Goal: Task Accomplishment & Management: Use online tool/utility

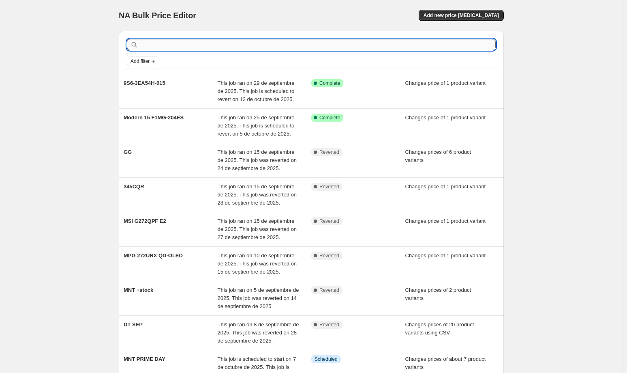
click at [225, 42] on input "text" at bounding box center [318, 44] width 356 height 11
type input "NB"
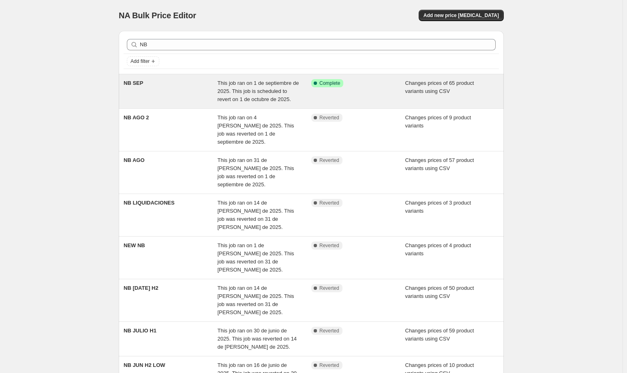
click at [256, 82] on span "This job ran on 1 de septiembre de 2025. This job is scheduled to revert on 1 d…" at bounding box center [258, 91] width 81 height 22
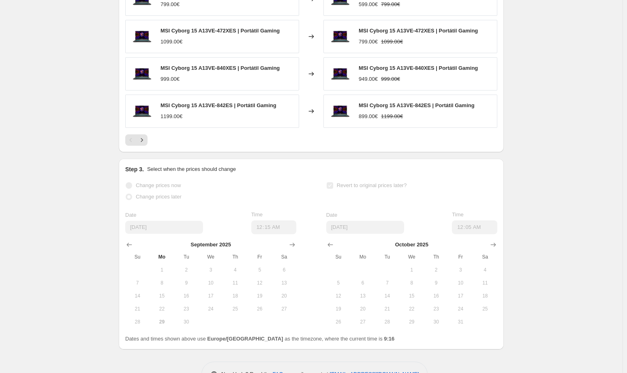
scroll to position [496, 0]
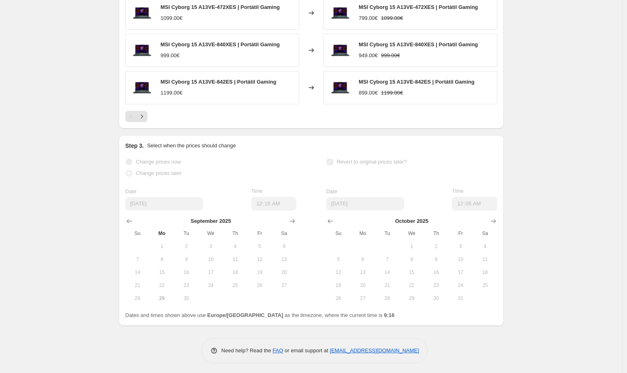
drag, startPoint x: 580, startPoint y: 211, endPoint x: 585, endPoint y: 203, distance: 9.5
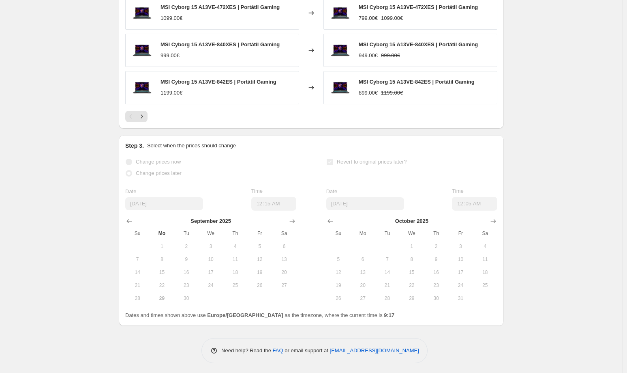
click at [238, 43] on span "MSI Cyborg 15 A13VE-840XES | Portátil Gaming" at bounding box center [220, 44] width 119 height 6
click at [225, 47] on div "MSI Cyborg 15 A13VE-840XES | Portátil Gaming" at bounding box center [220, 45] width 119 height 8
drag, startPoint x: 199, startPoint y: 44, endPoint x: 236, endPoint y: 45, distance: 37.3
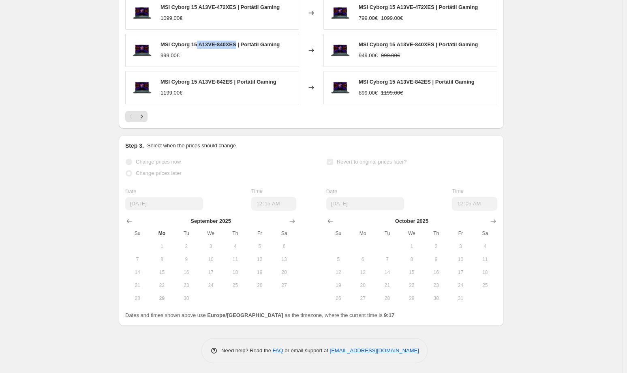
click at [236, 45] on span "MSI Cyborg 15 A13VE-840XES | Portátil Gaming" at bounding box center [220, 44] width 119 height 6
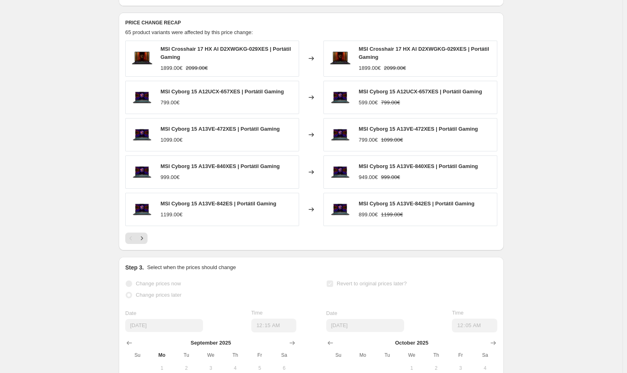
scroll to position [294, 0]
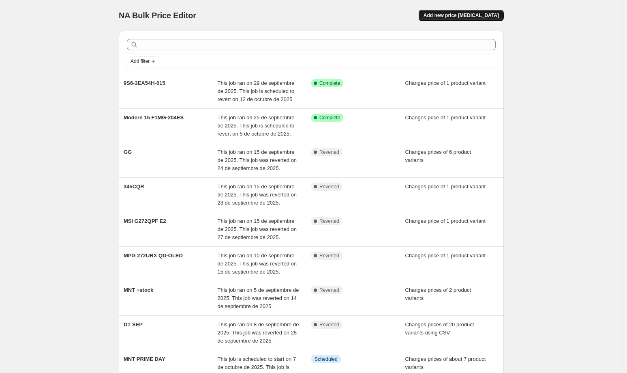
click at [475, 15] on span "Add new price [MEDICAL_DATA]" at bounding box center [461, 15] width 75 height 6
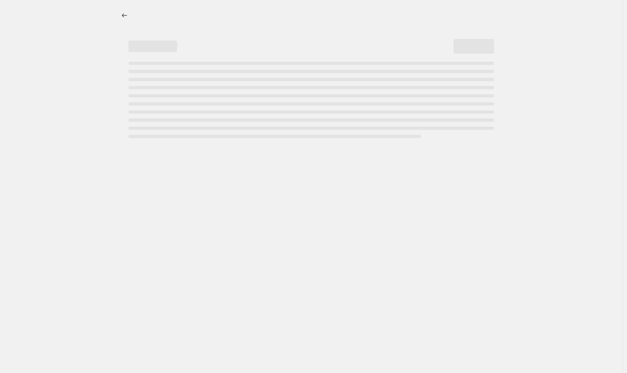
select select "percentage"
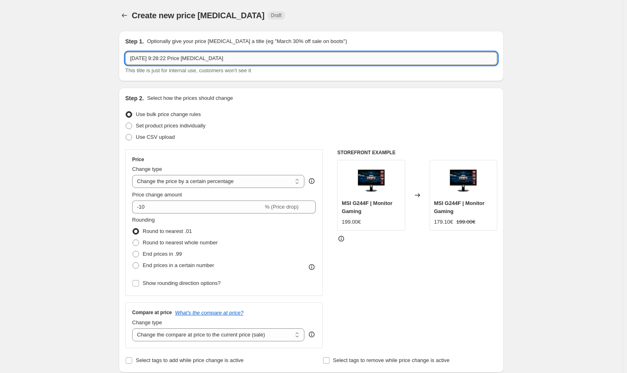
click at [162, 56] on input "29 sept 2025, 9:28:22 Price change job" at bounding box center [311, 58] width 372 height 13
type input "n"
type input "NB OCT"
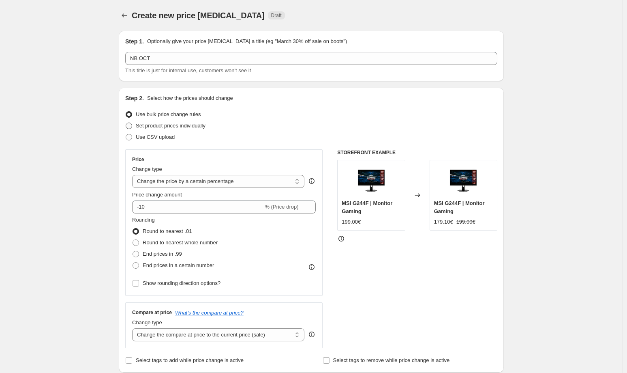
click at [178, 125] on span "Set product prices individually" at bounding box center [171, 125] width 70 height 6
click at [126, 123] on input "Set product prices individually" at bounding box center [126, 122] width 0 height 0
radio input "true"
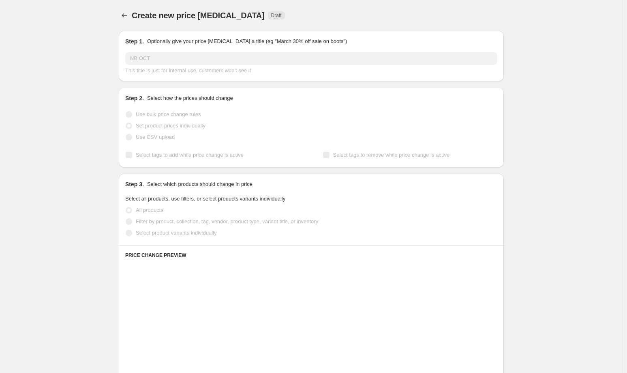
click at [166, 137] on span "Use CSV upload" at bounding box center [155, 137] width 39 height 6
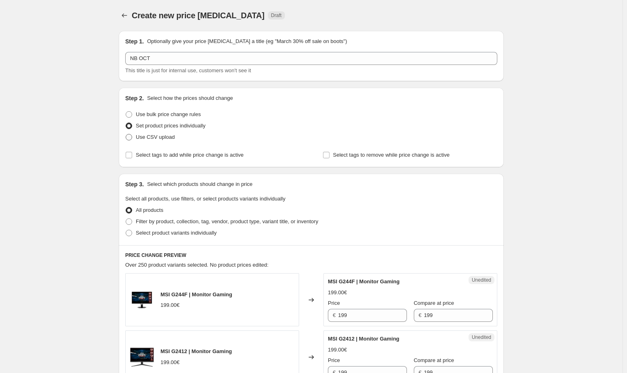
click at [156, 136] on span "Use CSV upload" at bounding box center [155, 137] width 39 height 6
click at [126, 134] on input "Use CSV upload" at bounding box center [126, 134] width 0 height 0
radio input "true"
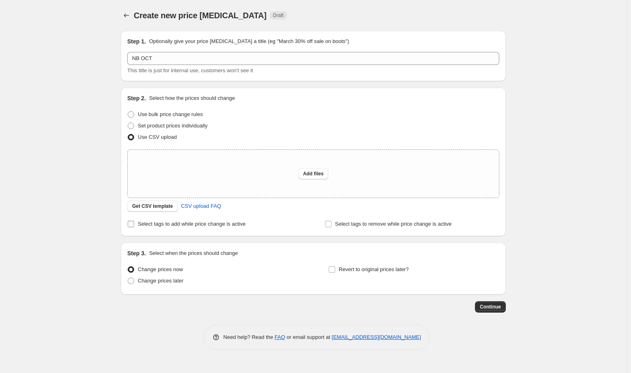
click at [167, 227] on span "Select tags to add while price change is active" at bounding box center [192, 224] width 108 height 6
click at [134, 227] on input "Select tags to add while price change is active" at bounding box center [131, 224] width 6 height 6
checkbox input "true"
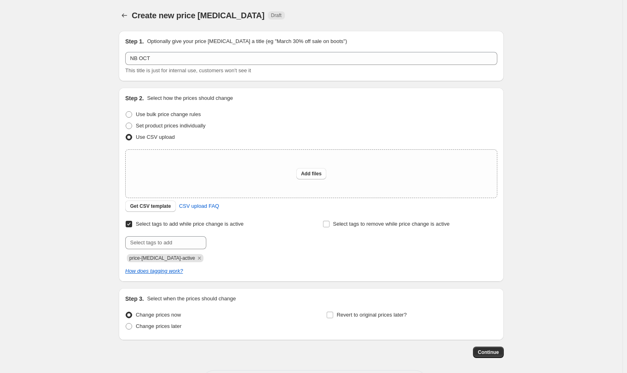
drag, startPoint x: 187, startPoint y: 259, endPoint x: 183, endPoint y: 249, distance: 10.5
click at [196, 259] on icon "Remove price-change-job-active" at bounding box center [199, 257] width 7 height 7
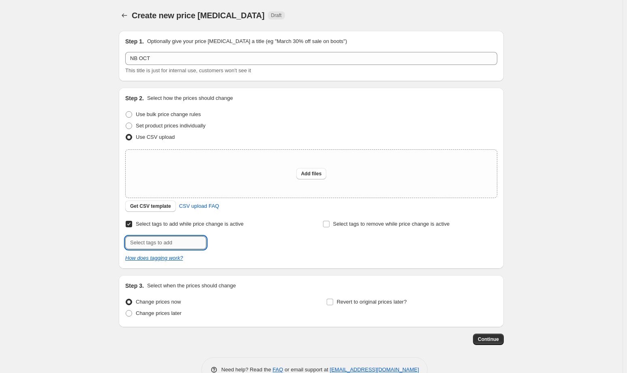
click at [180, 244] on input "text" at bounding box center [165, 242] width 81 height 13
type input "offer"
click at [228, 240] on span "offer" at bounding box center [229, 242] width 11 height 6
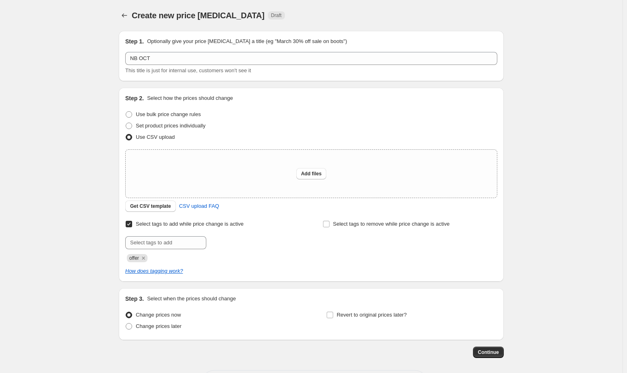
click at [50, 213] on div "Create new price change job. This page is ready Create new price change job Dra…" at bounding box center [311, 203] width 623 height 407
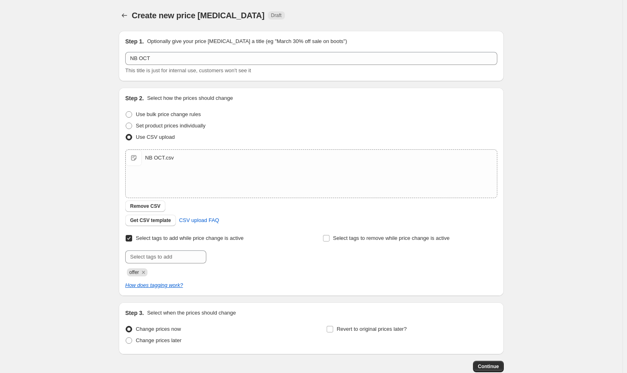
click at [67, 163] on div "Create new price change job. This page is ready Create new price change job Dra…" at bounding box center [311, 210] width 623 height 421
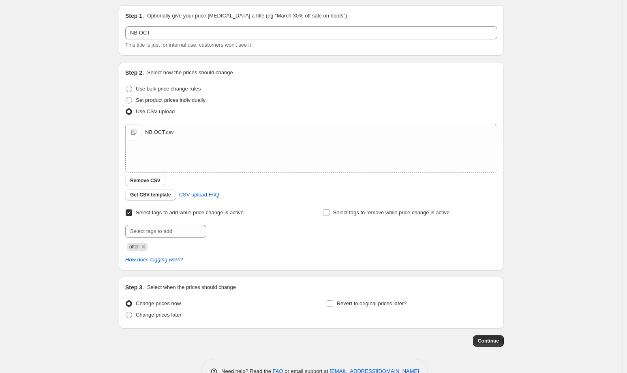
scroll to position [48, 0]
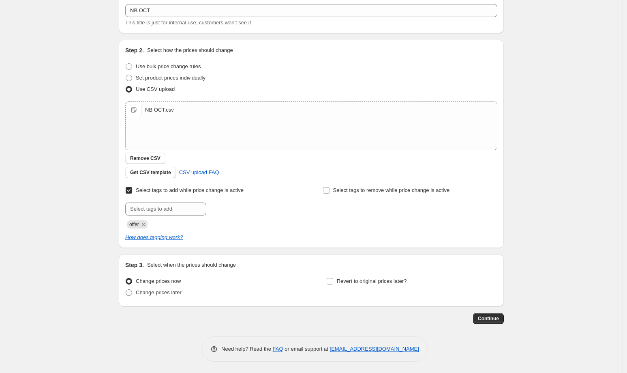
click at [173, 294] on span "Change prices later" at bounding box center [159, 292] width 46 height 6
click at [126, 289] on input "Change prices later" at bounding box center [126, 289] width 0 height 0
radio input "true"
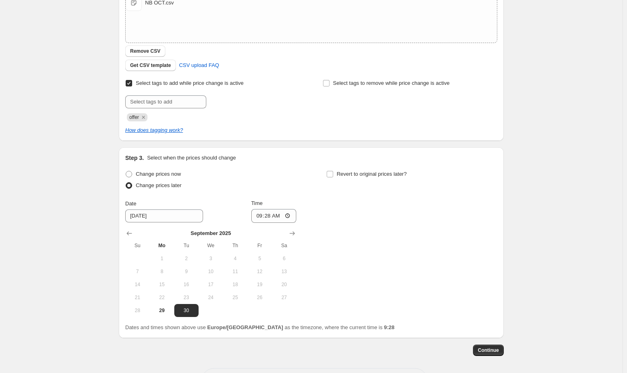
scroll to position [186, 0]
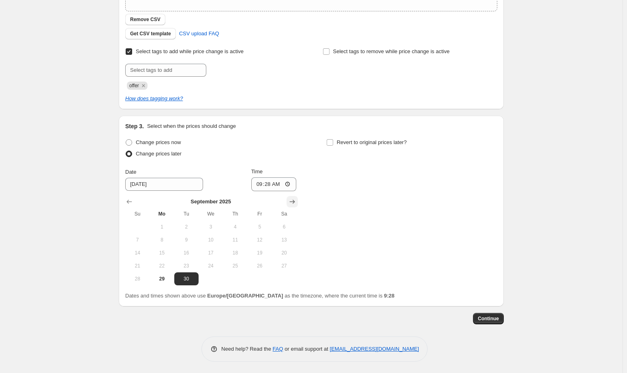
click at [292, 200] on button "Show next month, October 2025" at bounding box center [292, 201] width 11 height 11
click at [213, 227] on span "1" at bounding box center [211, 226] width 18 height 6
type input "[DATE]"
click at [271, 182] on input "09:28" at bounding box center [273, 184] width 45 height 14
type input "00:10"
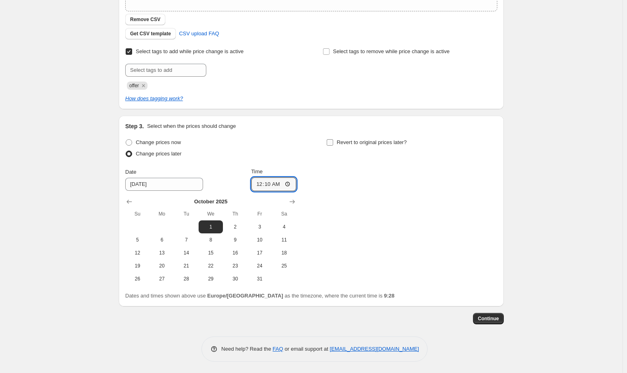
click at [333, 142] on input "Revert to original prices later?" at bounding box center [330, 142] width 6 height 6
checkbox input "true"
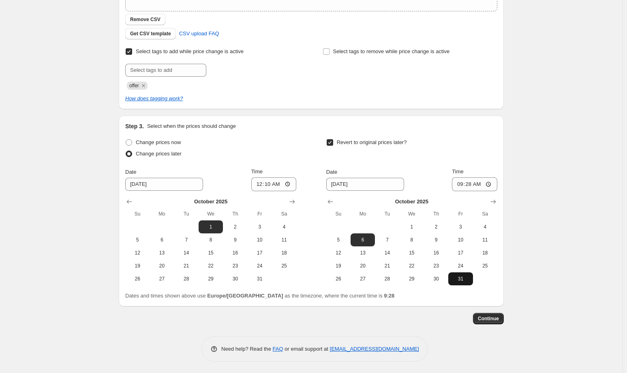
click at [467, 278] on span "31" at bounding box center [461, 278] width 18 height 6
type input "10/31/2025"
click at [473, 186] on input "09:28" at bounding box center [474, 184] width 45 height 14
type input "23:59"
click at [551, 179] on div "Create new price change job. This page is ready Create new price change job Dra…" at bounding box center [311, 94] width 623 height 560
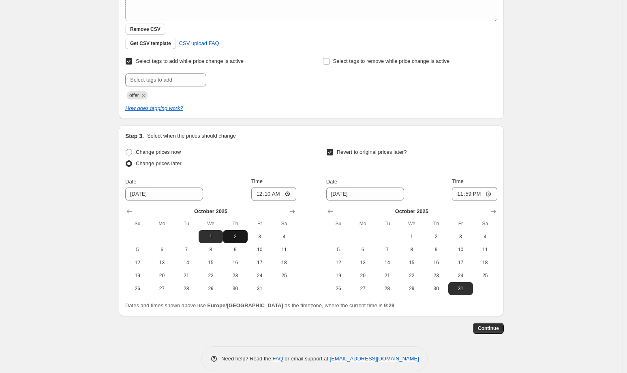
scroll to position [24, 0]
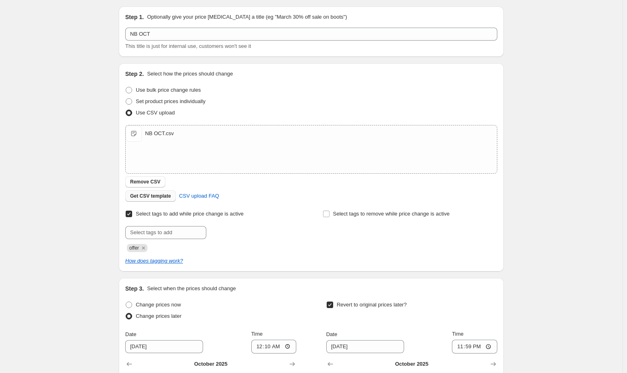
click at [160, 178] on button "Remove CSV" at bounding box center [145, 181] width 40 height 11
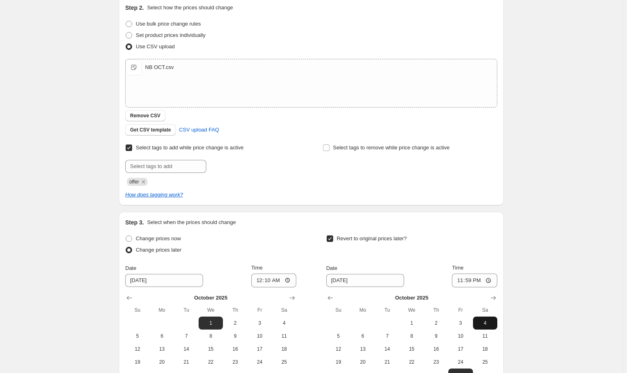
scroll to position [186, 0]
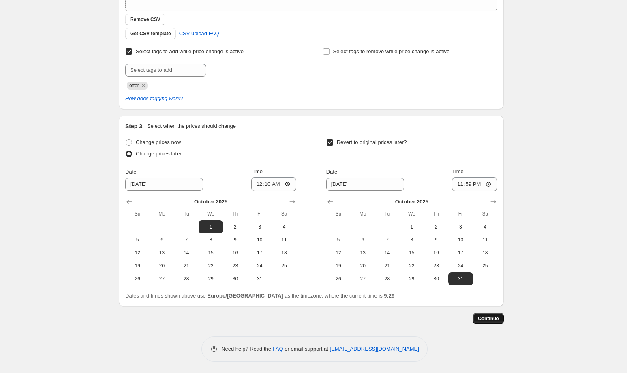
click at [496, 316] on span "Continue" at bounding box center [488, 318] width 21 height 6
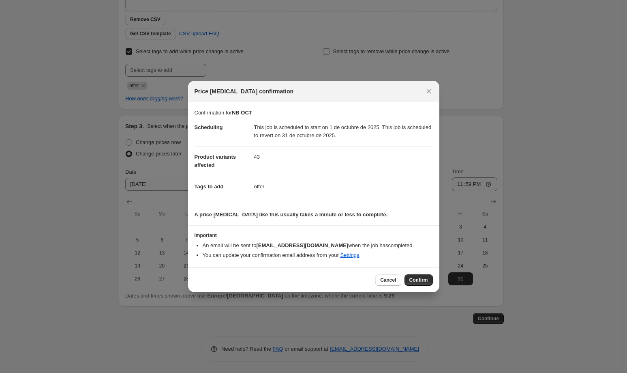
click at [421, 276] on span "Confirm" at bounding box center [418, 279] width 19 height 6
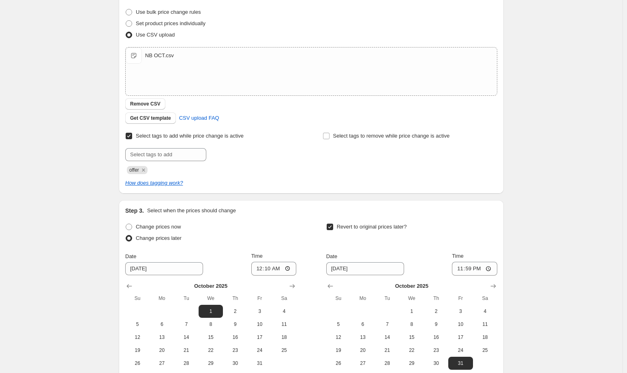
scroll to position [74, 0]
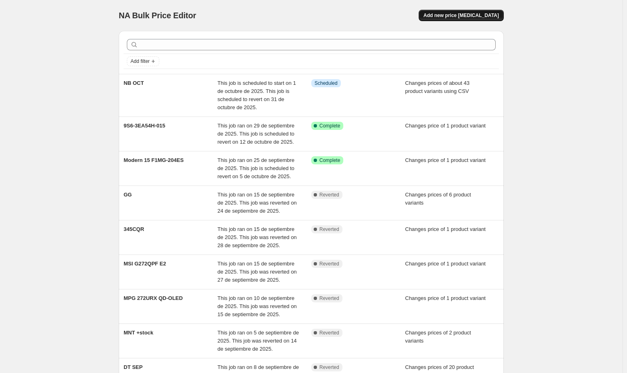
click at [470, 17] on span "Add new price [MEDICAL_DATA]" at bounding box center [461, 15] width 75 height 6
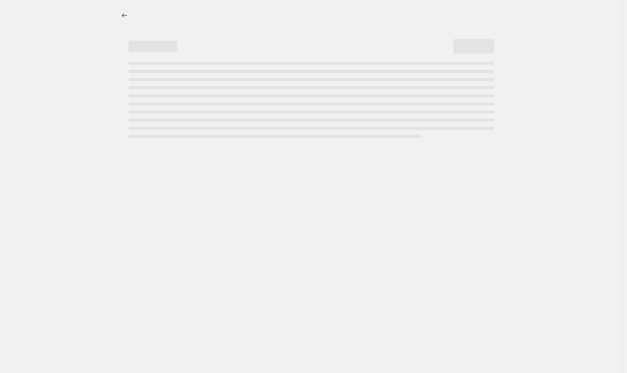
select select "percentage"
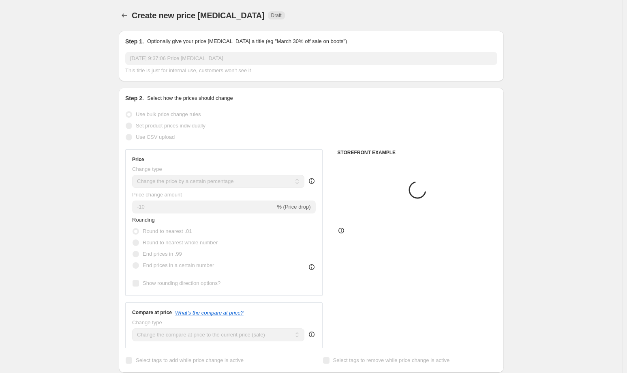
click at [169, 66] on div "[DATE] 9:37:06 Price [MEDICAL_DATA] This title is just for internal use, custom…" at bounding box center [311, 63] width 372 height 23
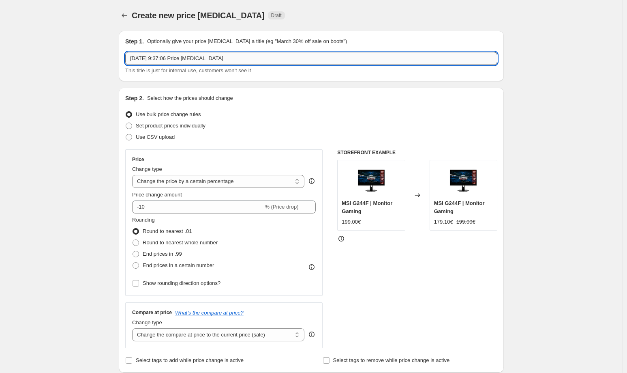
click at [168, 57] on input "[DATE] 9:37:06 Price [MEDICAL_DATA]" at bounding box center [311, 58] width 372 height 13
click at [159, 58] on input "dt" at bounding box center [311, 58] width 372 height 13
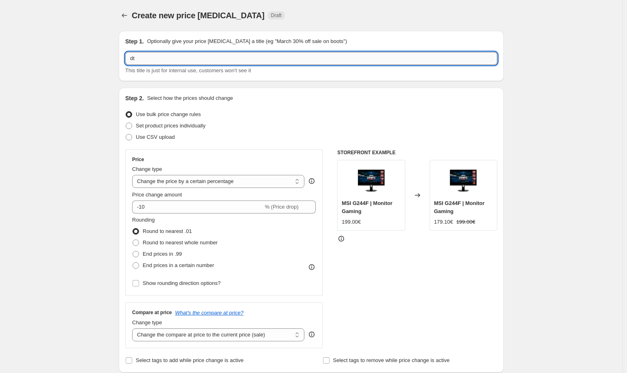
click at [159, 58] on input "dt" at bounding box center [311, 58] width 372 height 13
type input "DT OCT"
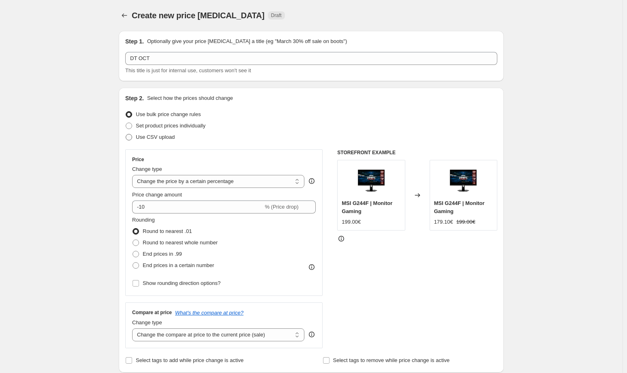
click at [156, 136] on span "Use CSV upload" at bounding box center [155, 137] width 39 height 6
click at [126, 134] on input "Use CSV upload" at bounding box center [126, 134] width 0 height 0
radio input "true"
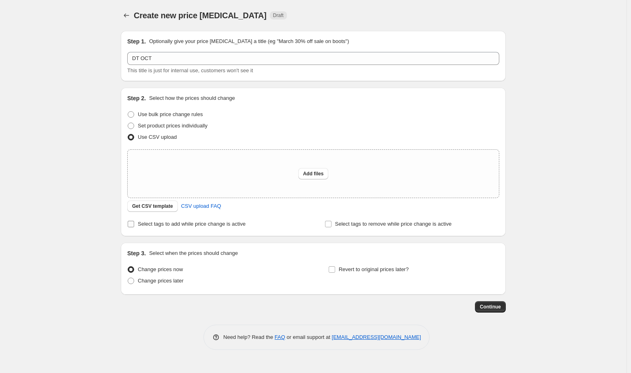
click at [149, 226] on span "Select tags to add while price change is active" at bounding box center [192, 224] width 108 height 6
click at [134, 226] on input "Select tags to add while price change is active" at bounding box center [131, 224] width 6 height 6
checkbox input "true"
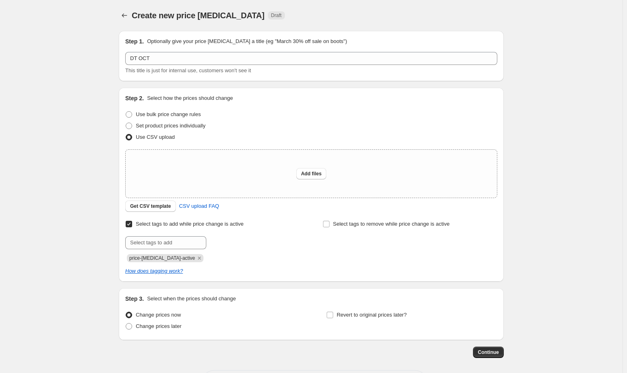
click at [196, 258] on icon "Remove price-change-job-active" at bounding box center [199, 257] width 7 height 7
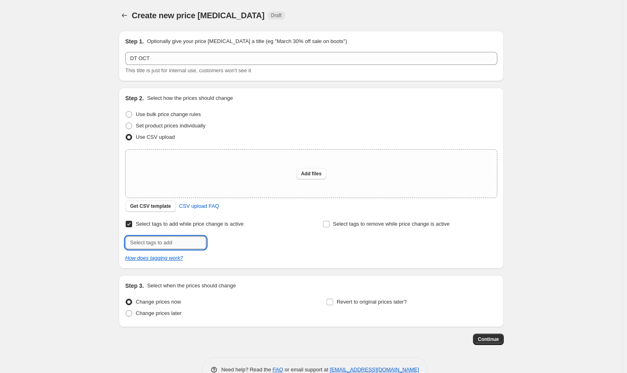
click at [172, 238] on input "text" at bounding box center [165, 242] width 81 height 13
type input "offer"
click at [99, 219] on div "Create new price change job. This page is ready Create new price change job Dra…" at bounding box center [311, 197] width 623 height 394
click at [220, 244] on b "Add" at bounding box center [217, 242] width 9 height 6
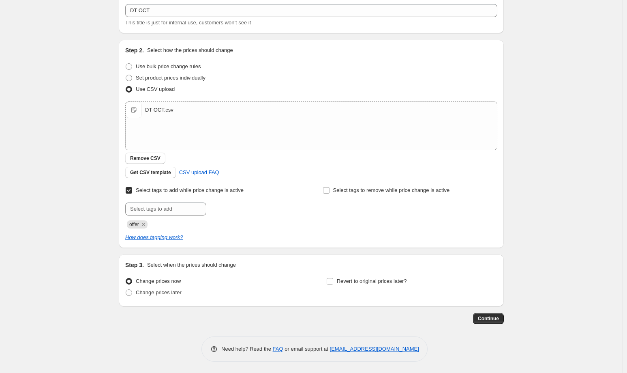
scroll to position [48, 0]
click at [371, 285] on label "Revert to original prices later?" at bounding box center [366, 280] width 81 height 11
click at [333, 284] on input "Revert to original prices later?" at bounding box center [330, 281] width 6 height 6
checkbox input "true"
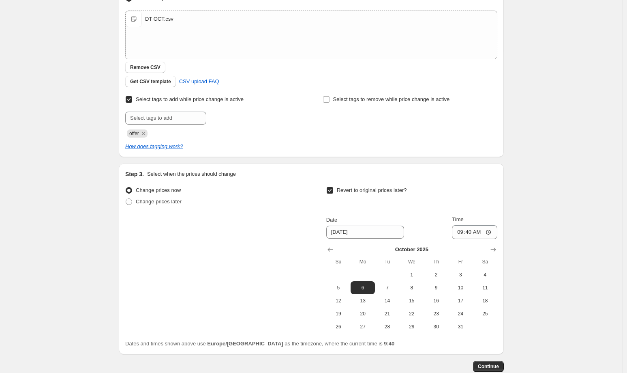
scroll to position [186, 0]
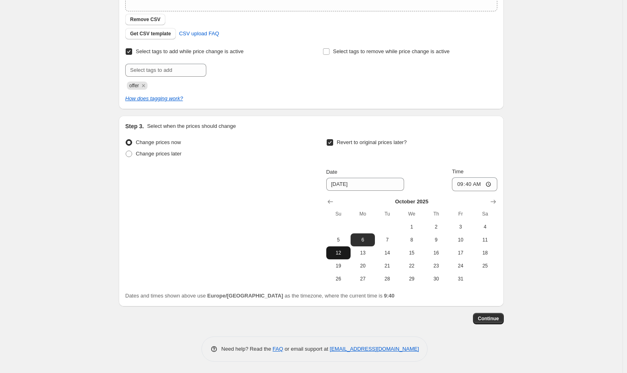
click at [341, 251] on span "12" at bounding box center [339, 252] width 18 height 6
type input "10/12/2025"
click at [470, 185] on input "09:40" at bounding box center [474, 184] width 45 height 14
type input "23:59"
click at [528, 180] on div "Create new price change job. This page is ready Create new price change job Dra…" at bounding box center [311, 94] width 623 height 560
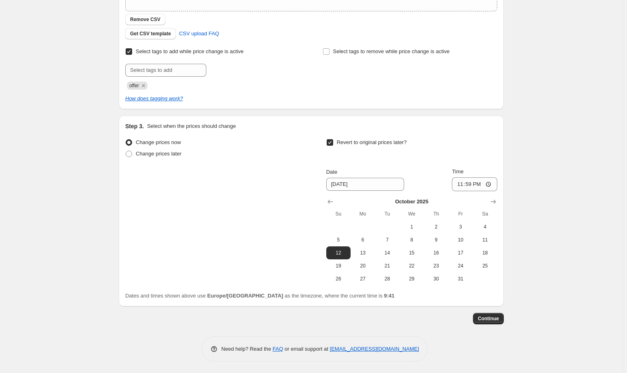
drag, startPoint x: 498, startPoint y: 315, endPoint x: 530, endPoint y: 210, distance: 110.2
click at [544, 221] on div "Create new price change job. This page is ready Create new price change job Dra…" at bounding box center [311, 94] width 623 height 560
click at [491, 317] on span "Continue" at bounding box center [488, 318] width 21 height 6
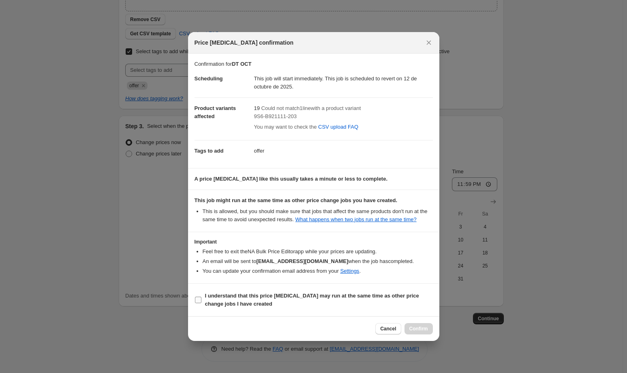
drag, startPoint x: 232, startPoint y: 298, endPoint x: 311, endPoint y: 306, distance: 79.9
click at [234, 299] on span "I understand that this price change job may run at the same time as other price…" at bounding box center [319, 299] width 228 height 16
click at [201, 299] on input "I understand that this price change job may run at the same time as other price…" at bounding box center [198, 299] width 6 height 6
checkbox input "true"
drag, startPoint x: 423, startPoint y: 332, endPoint x: 420, endPoint y: 328, distance: 4.9
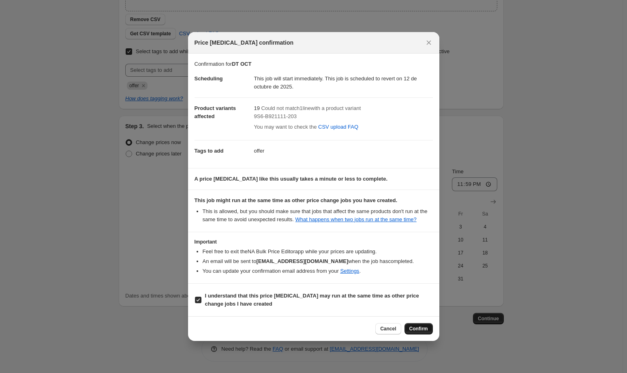
click at [423, 332] on button "Confirm" at bounding box center [419, 328] width 28 height 11
